Goal: Obtain resource: Download file/media

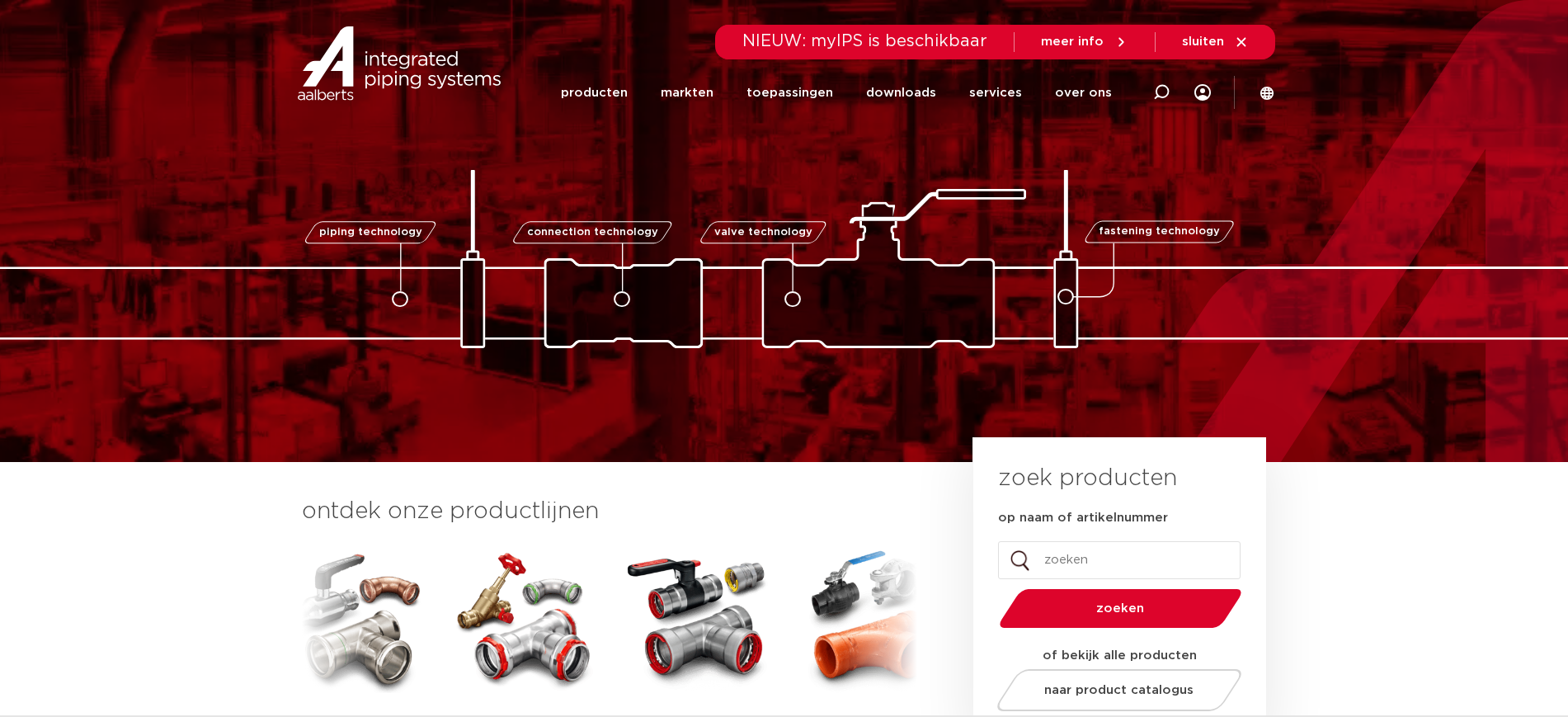
click at [1259, 76] on div at bounding box center [1235, 62] width 48 height 33
click at [1261, 91] on icon at bounding box center [1266, 92] width 13 height 13
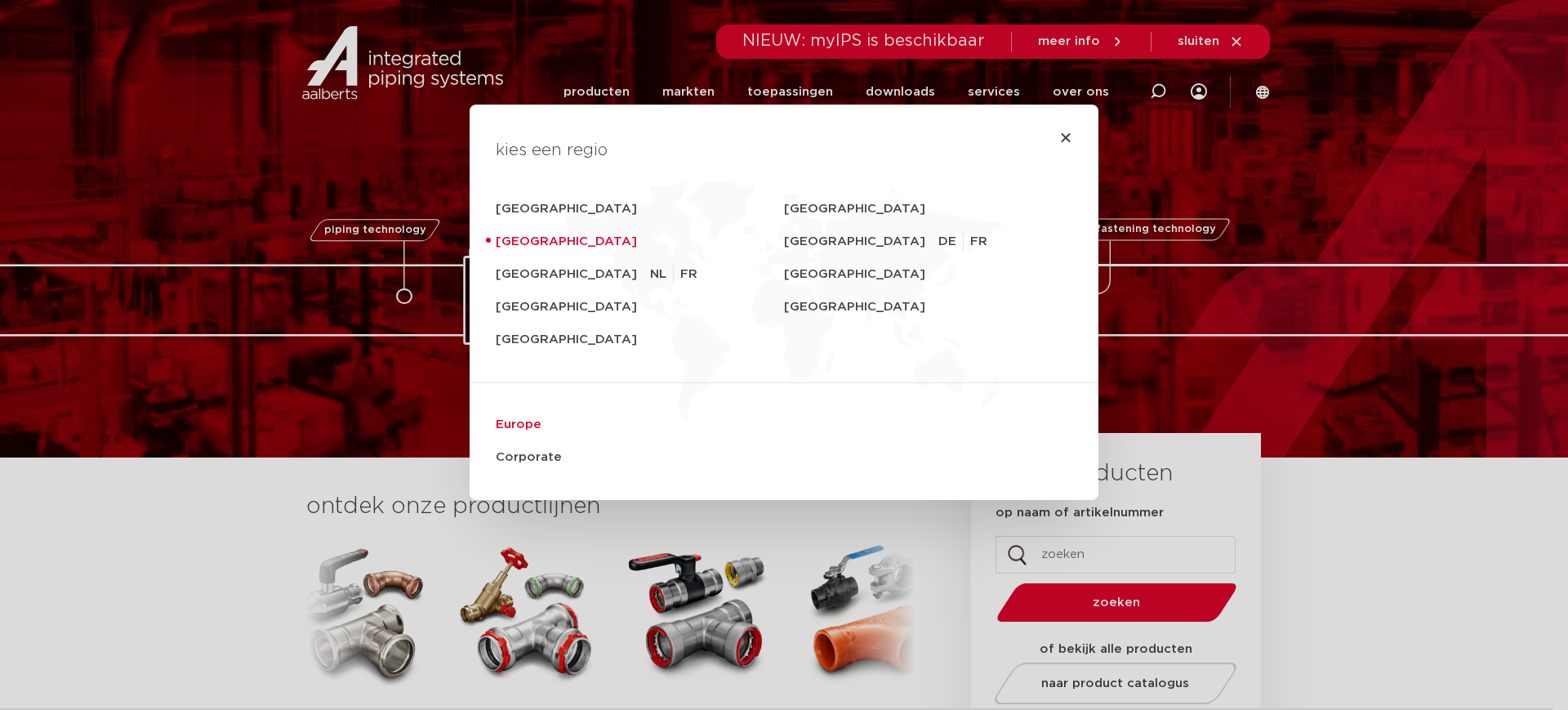
click at [498, 425] on link "Europe" at bounding box center [783, 424] width 576 height 32
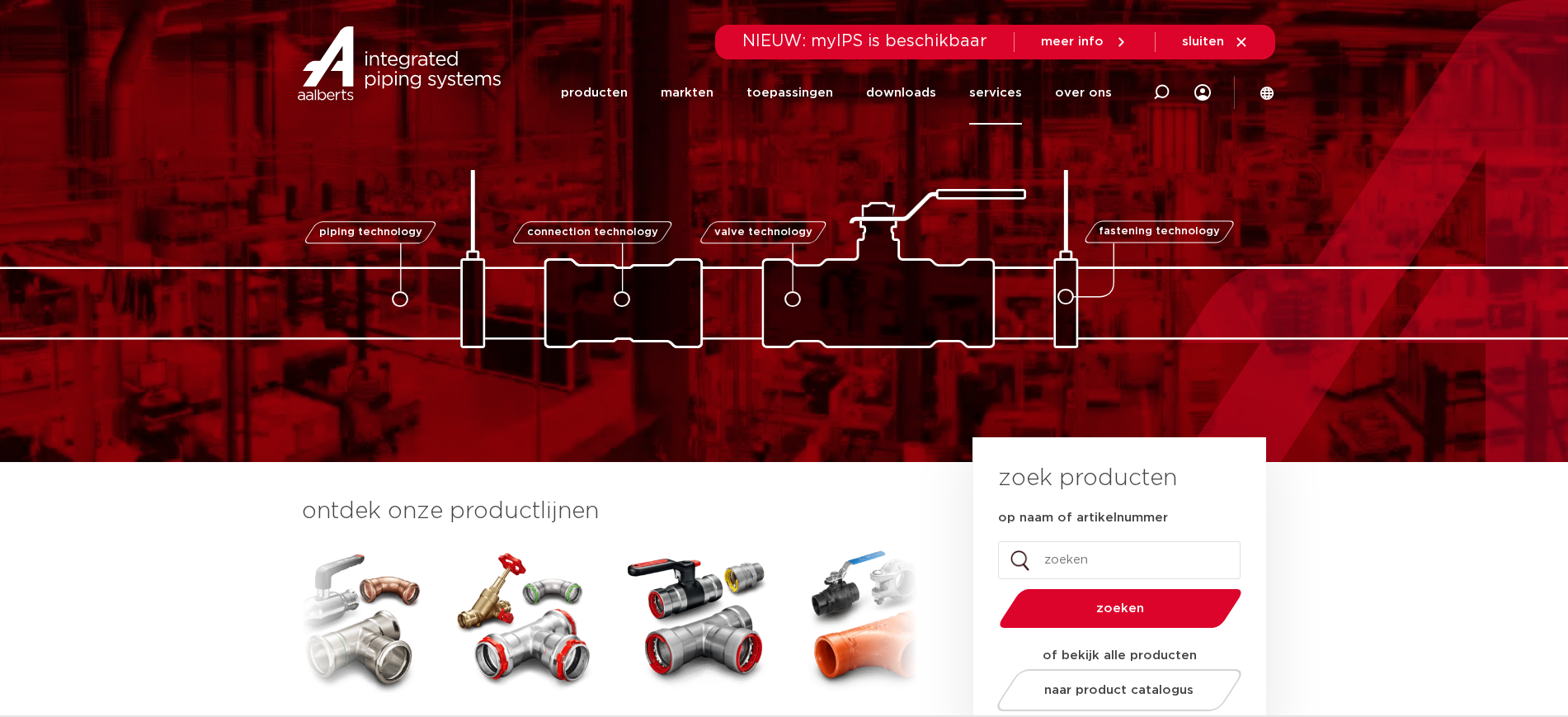
click at [1016, 99] on link "services" at bounding box center [995, 93] width 52 height 63
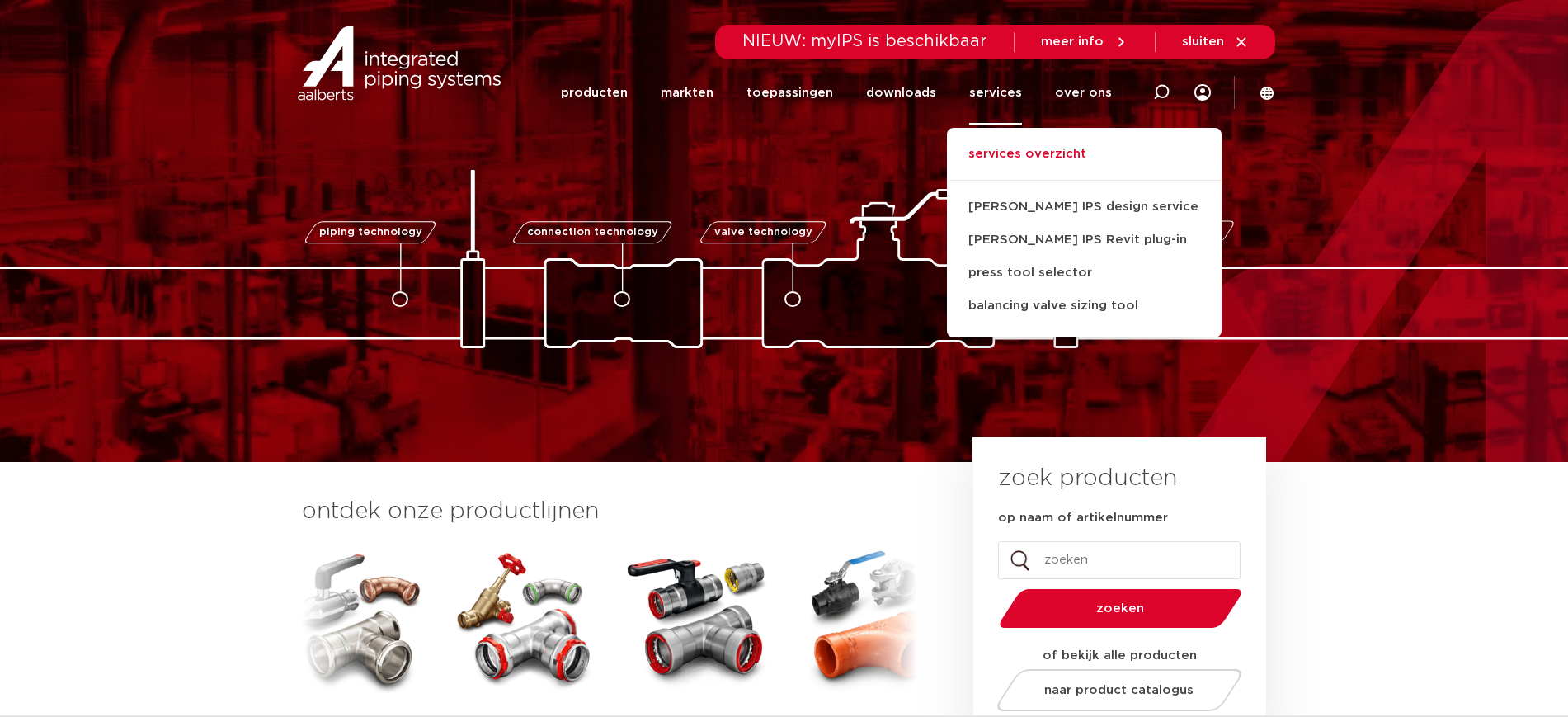
click at [1038, 171] on link "services overzicht" at bounding box center [1085, 162] width 275 height 37
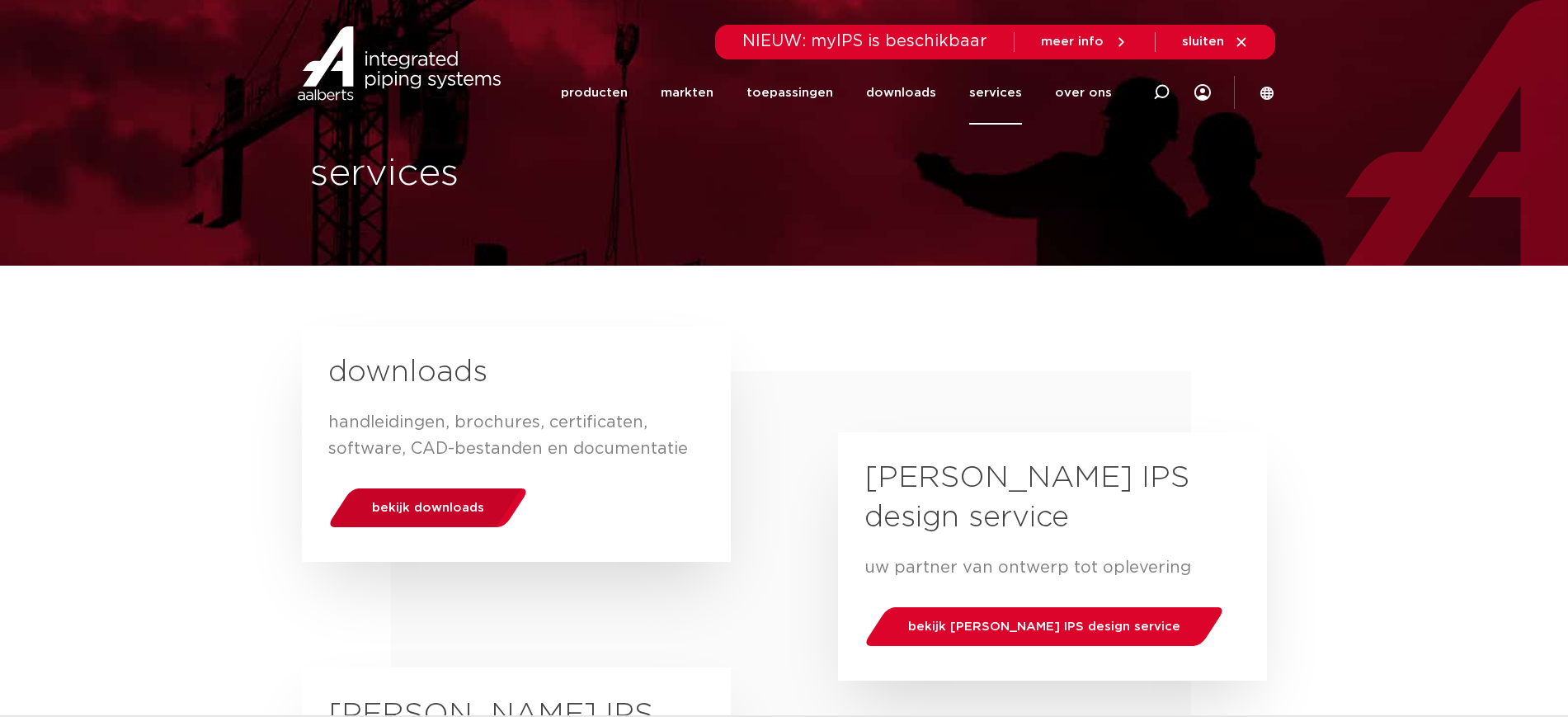
click at [482, 493] on div "bekijk downloads" at bounding box center [427, 507] width 211 height 43
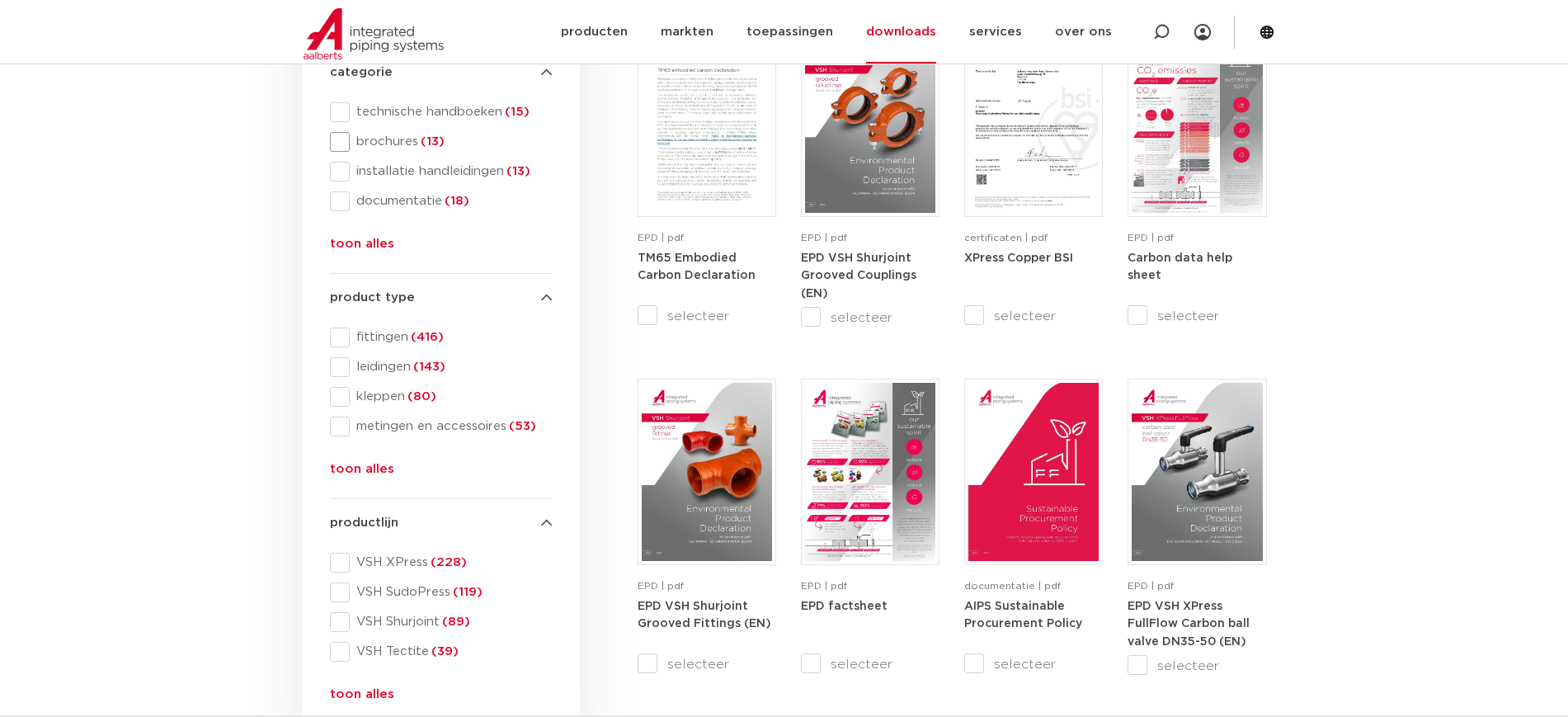
scroll to position [207, 0]
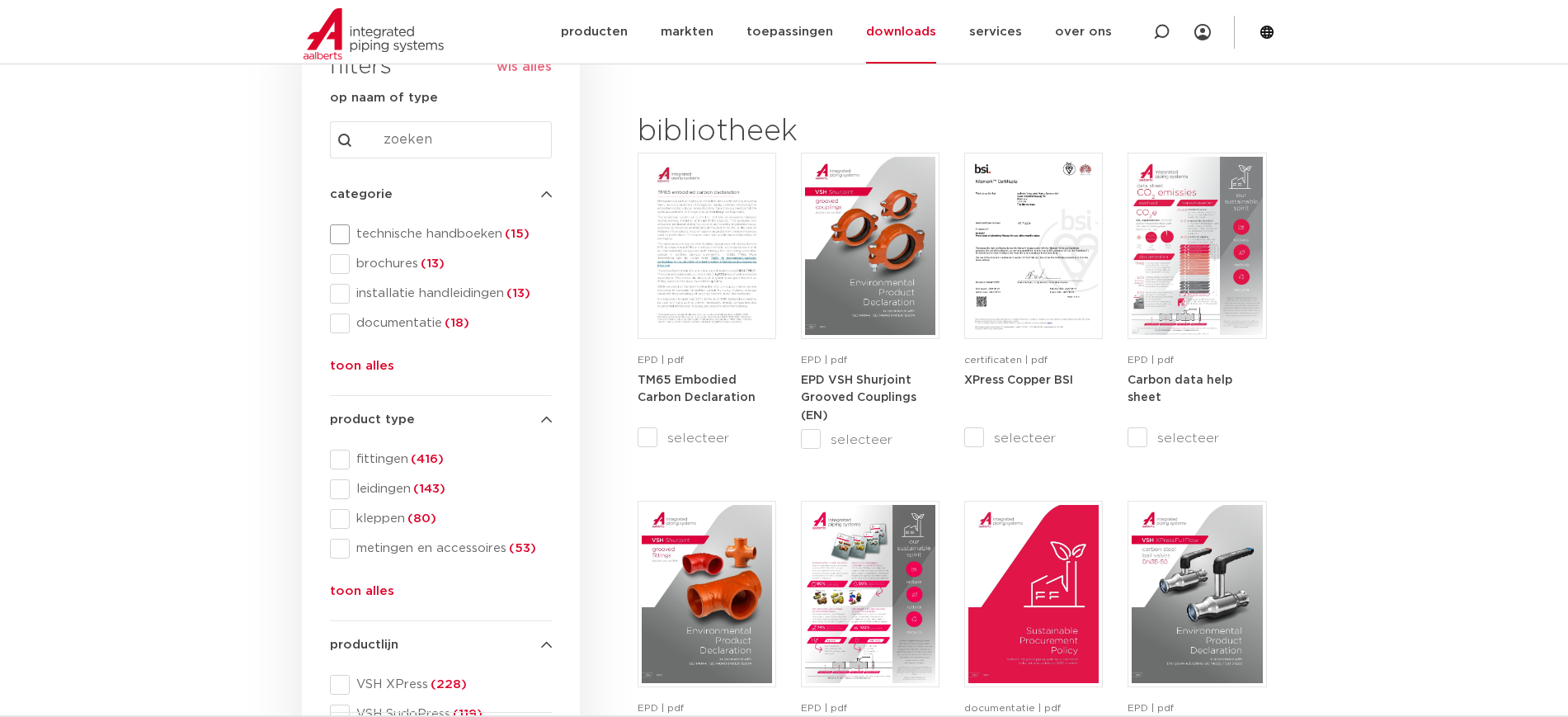
click at [438, 233] on span "technische handboeken (15)" at bounding box center [451, 234] width 202 height 17
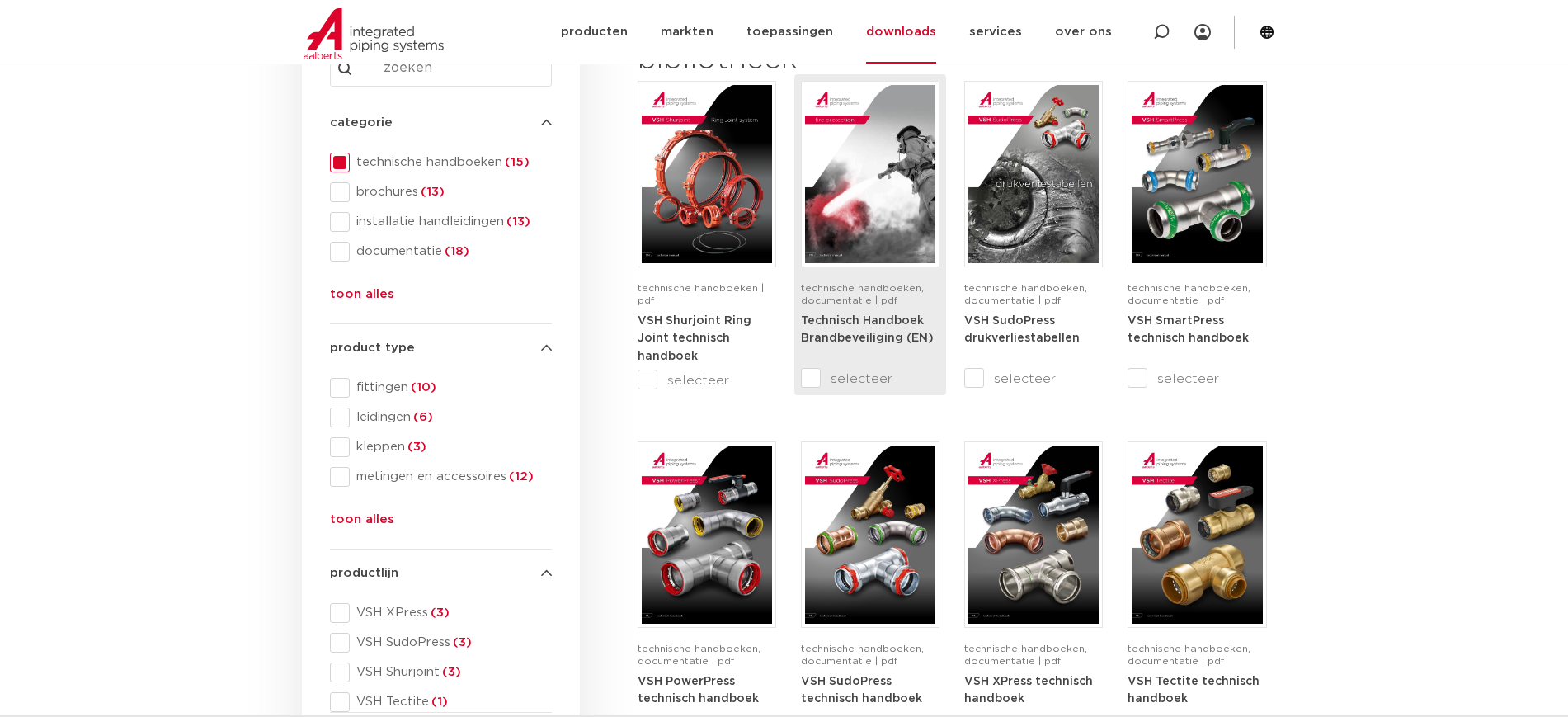
scroll to position [310, 0]
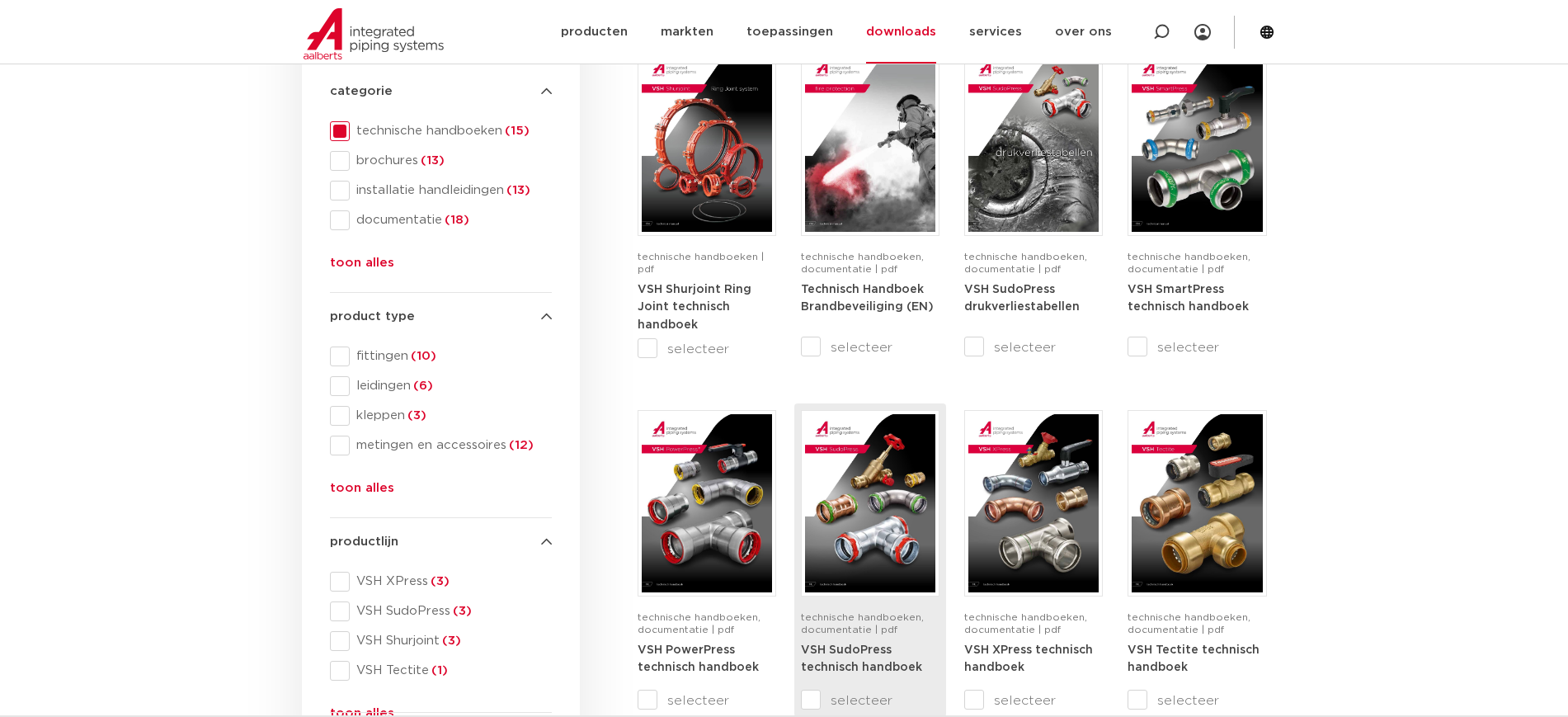
click at [866, 472] on img at bounding box center [870, 503] width 131 height 178
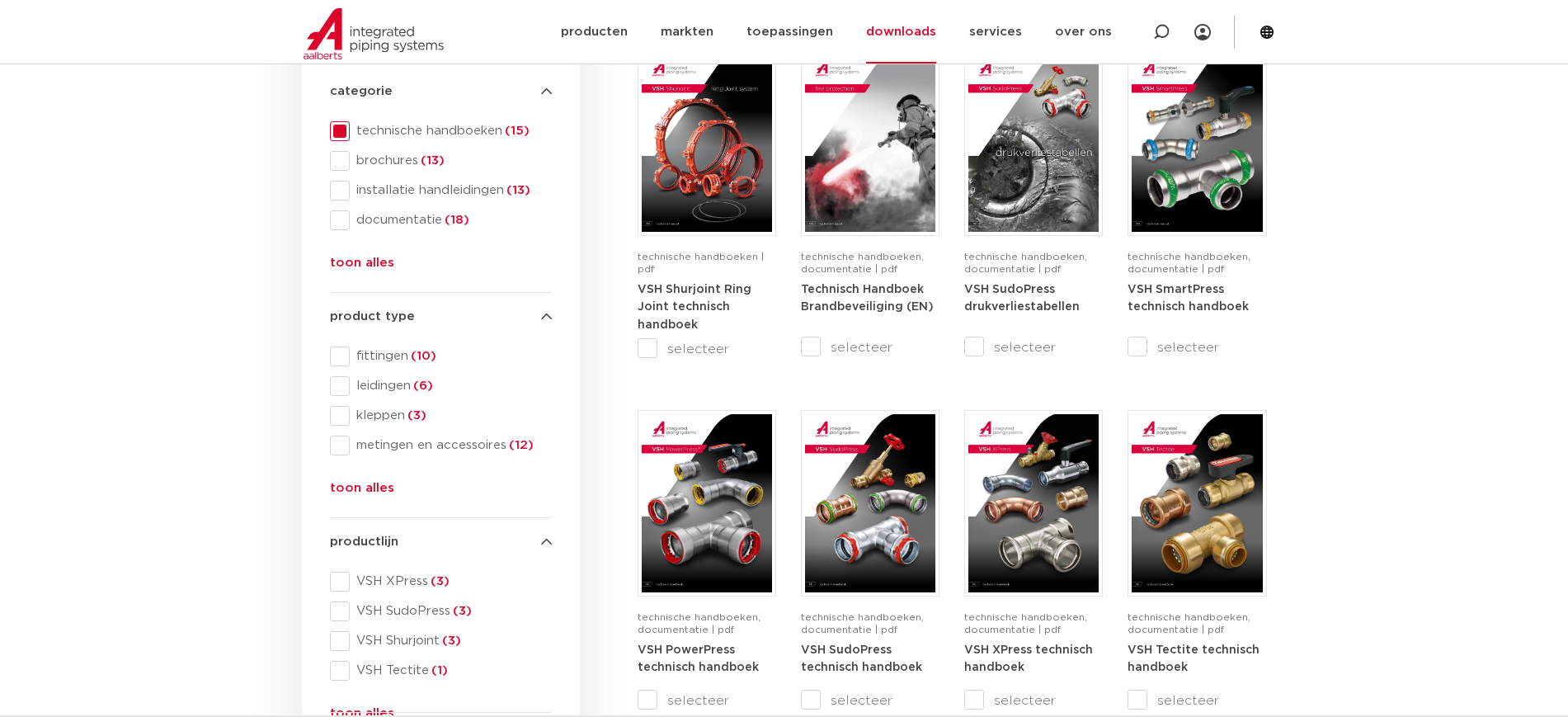
scroll to position [0, 0]
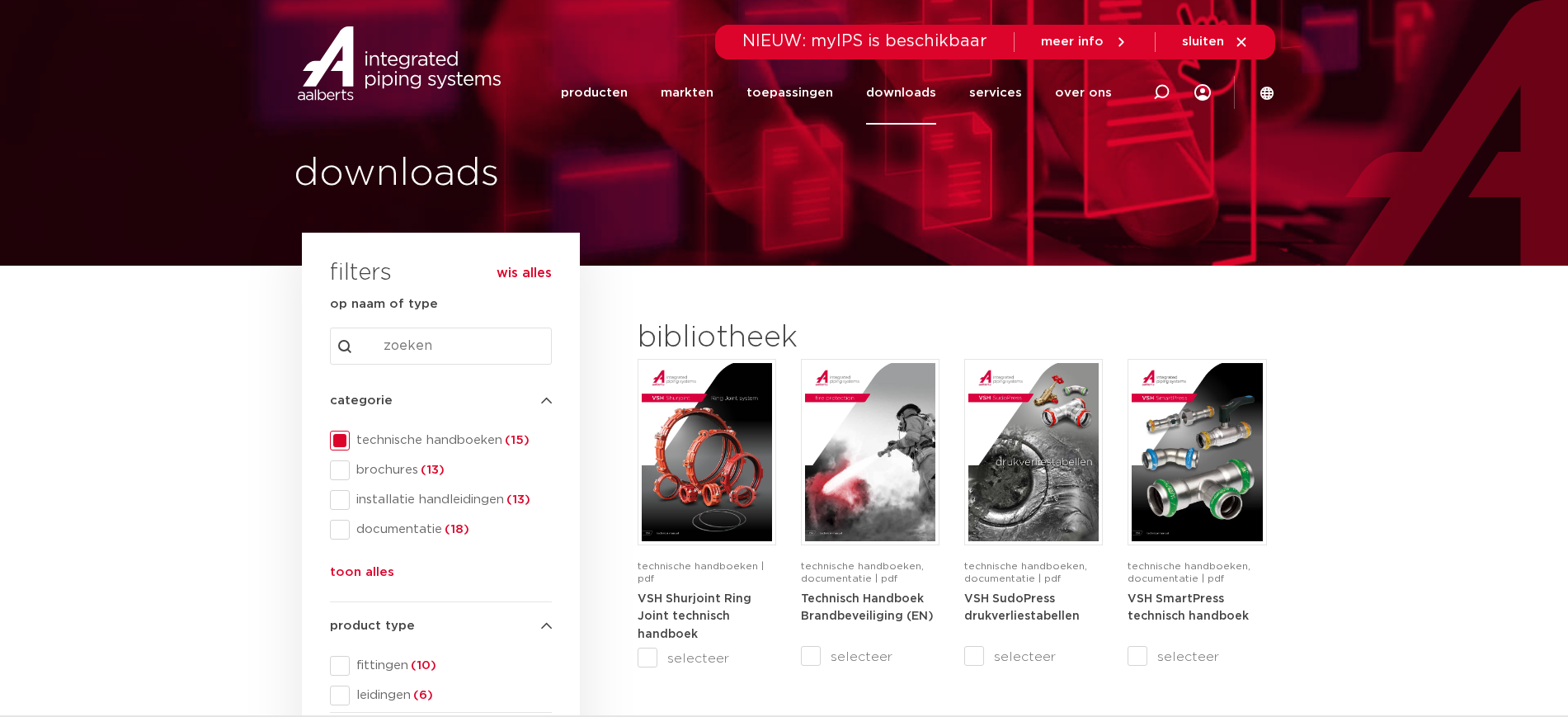
click at [424, 445] on span "technische handboeken (15)" at bounding box center [451, 440] width 202 height 17
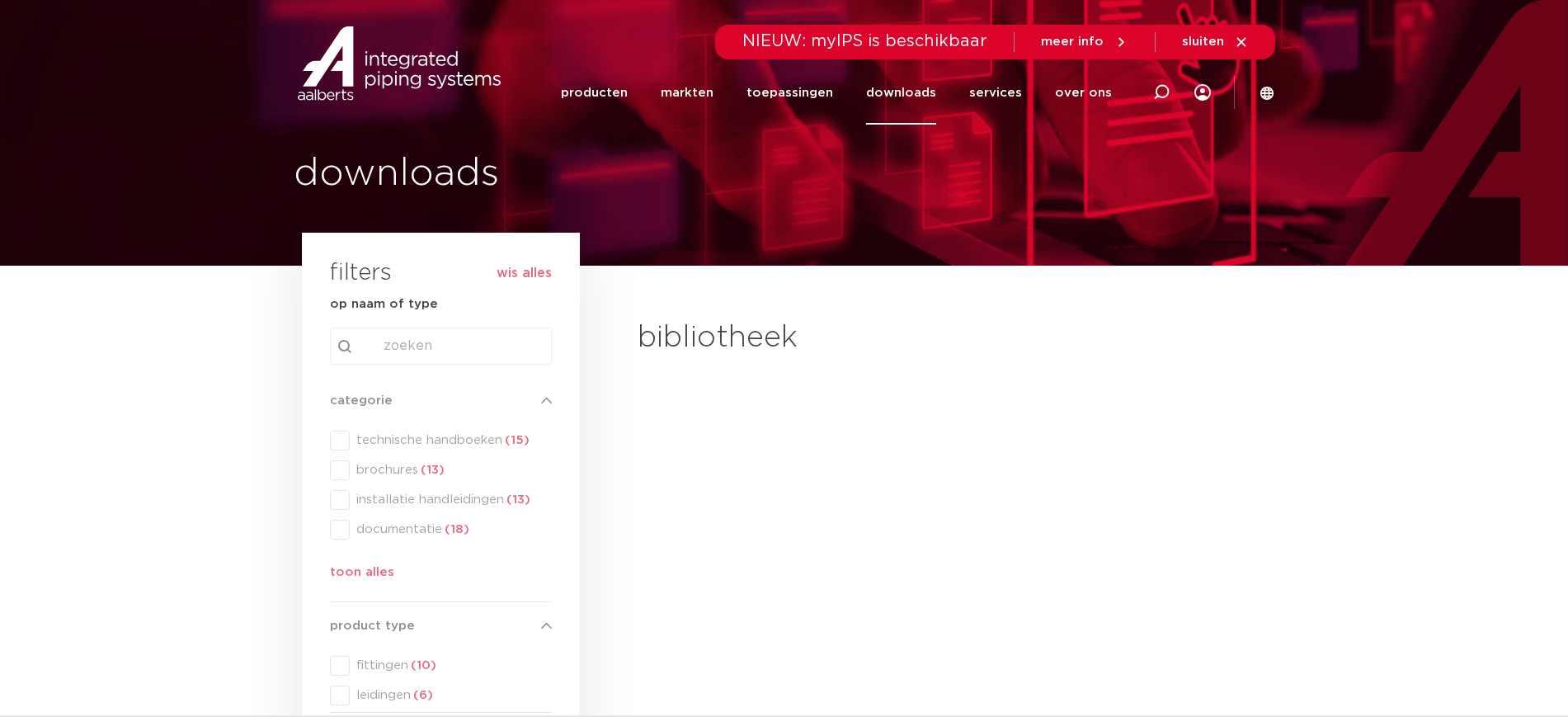
click at [494, 353] on div "search Search content Clear" at bounding box center [441, 346] width 221 height 38
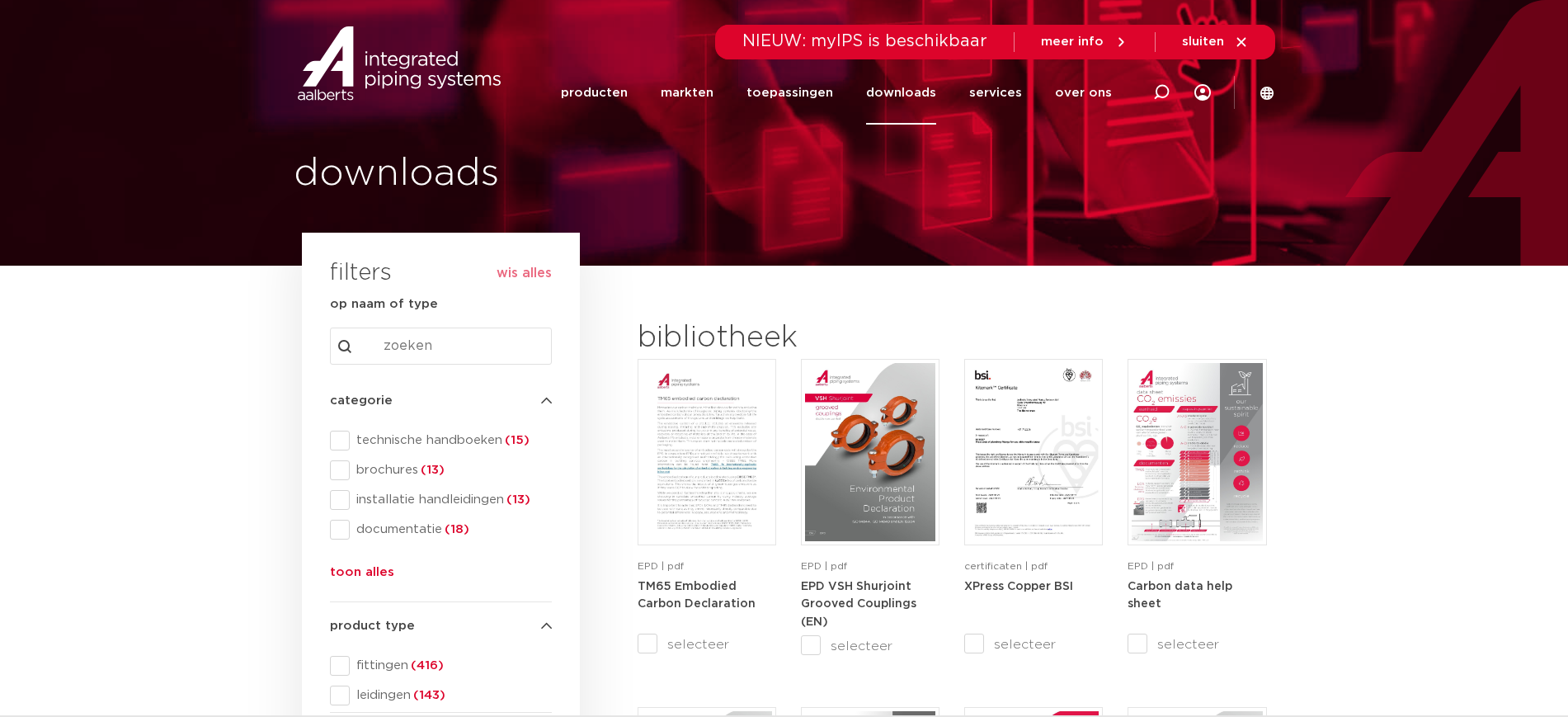
click at [456, 320] on div "search Search content Clear" at bounding box center [441, 346] width 221 height 63
click at [409, 341] on input "Search content" at bounding box center [441, 346] width 221 height 38
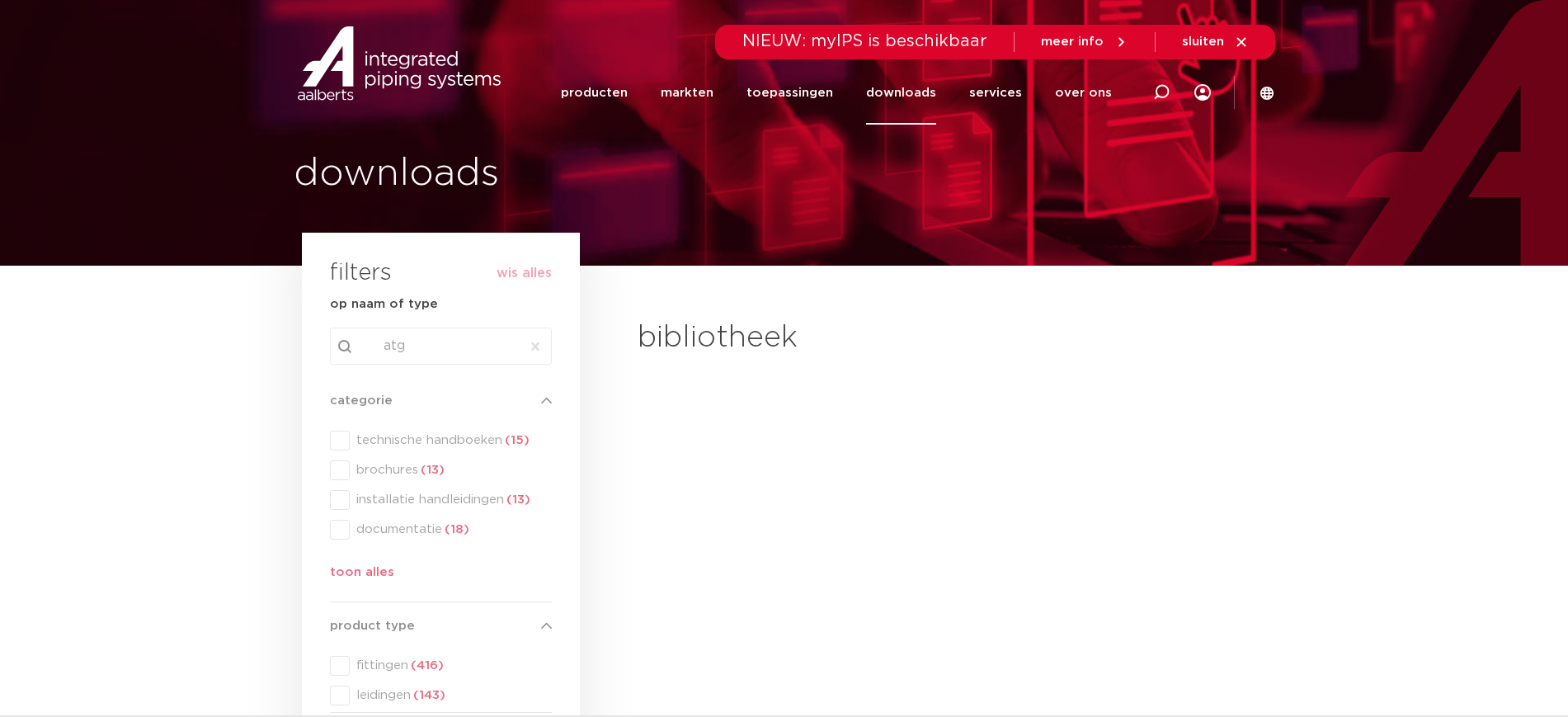
type input "atg"
